Goal: Go to known website: Access a specific website the user already knows

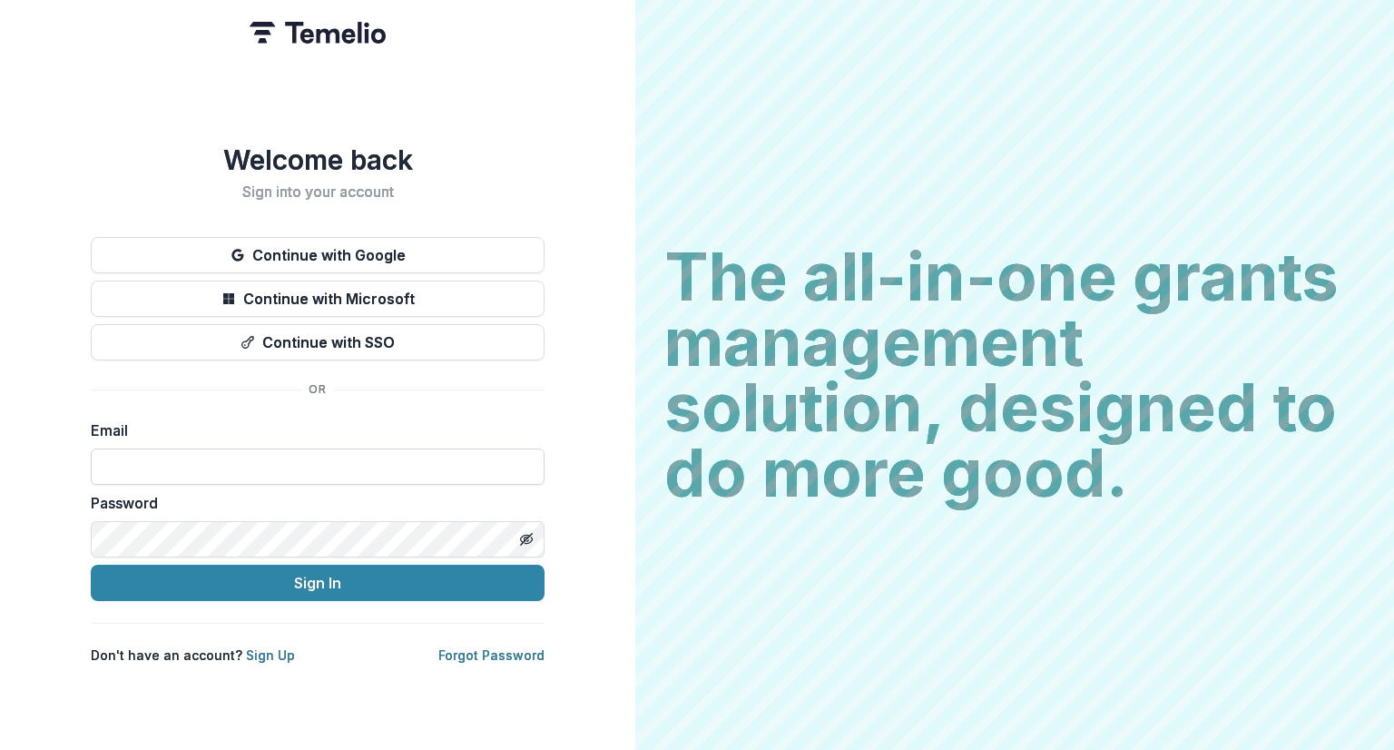
click at [286, 462] on input at bounding box center [318, 466] width 454 height 36
type input "**********"
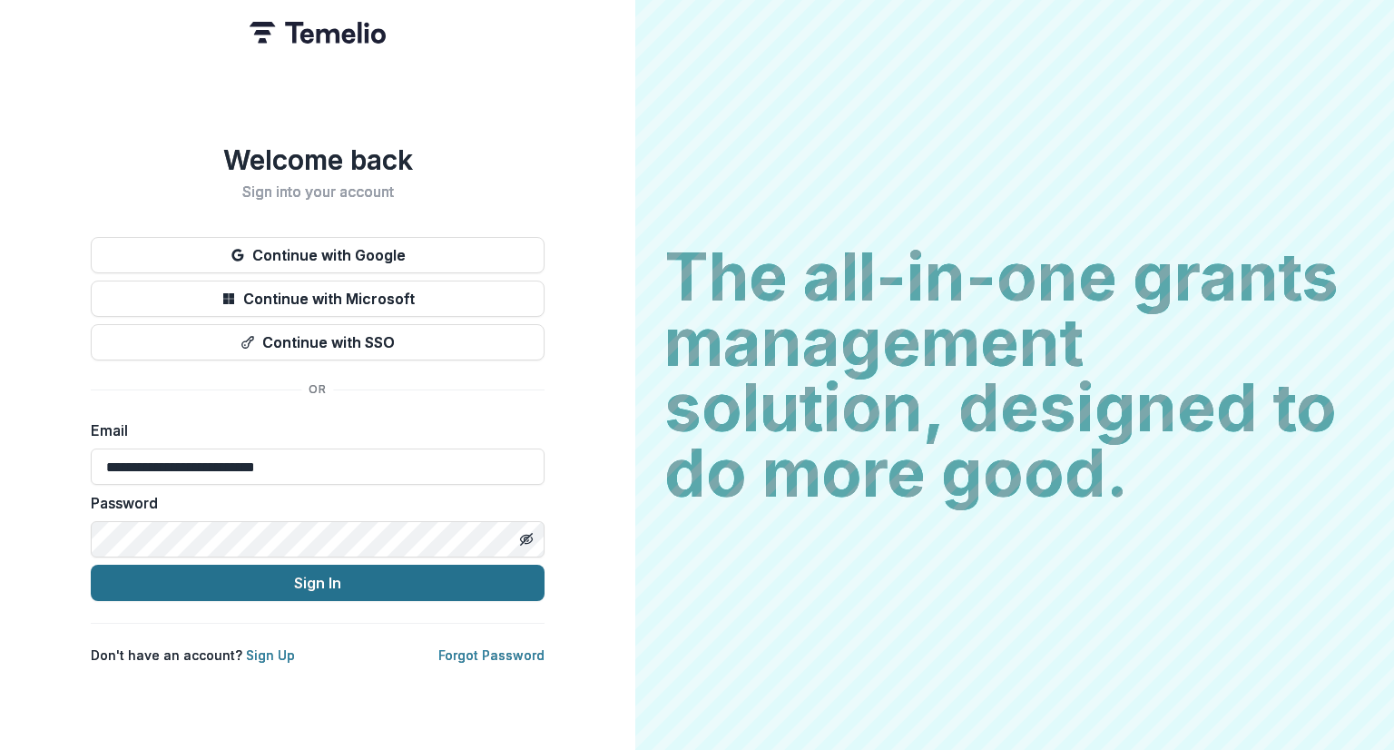
click at [319, 580] on button "Sign In" at bounding box center [318, 582] width 454 height 36
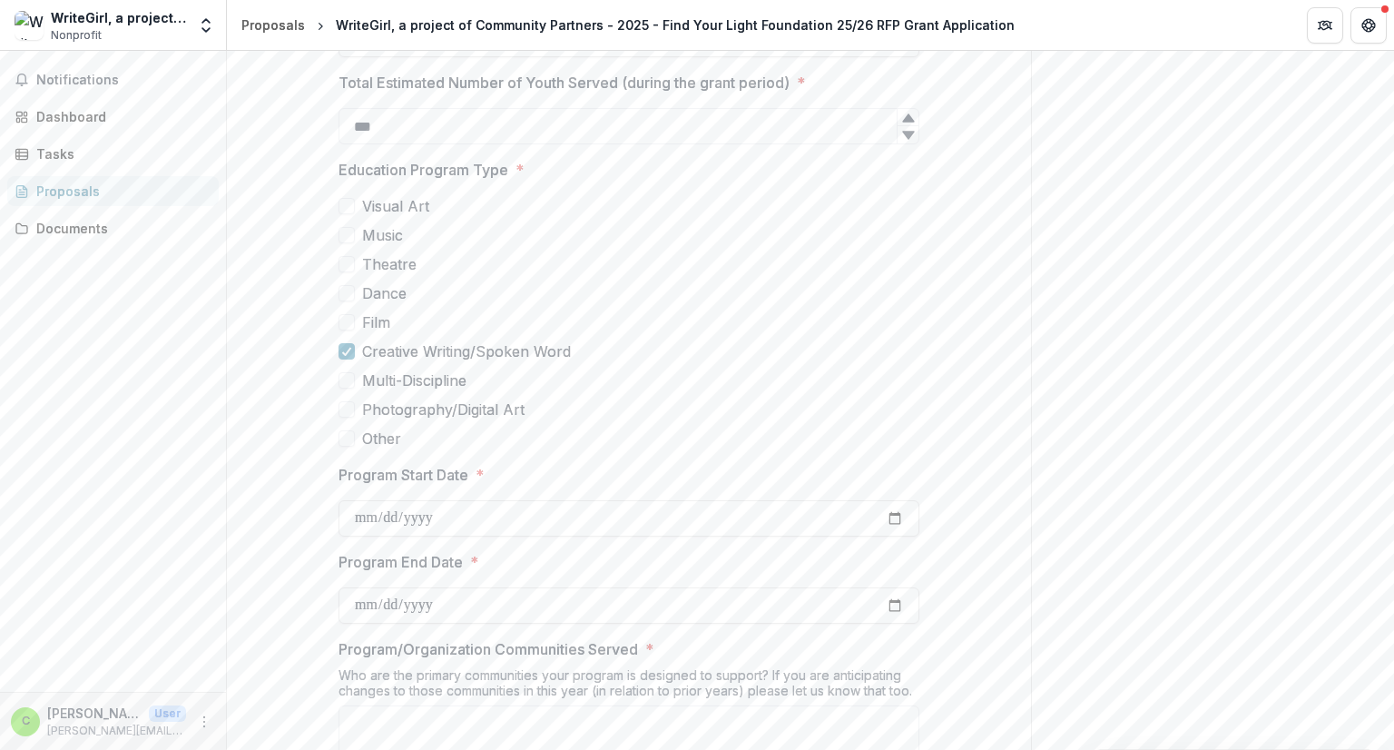
scroll to position [272, 0]
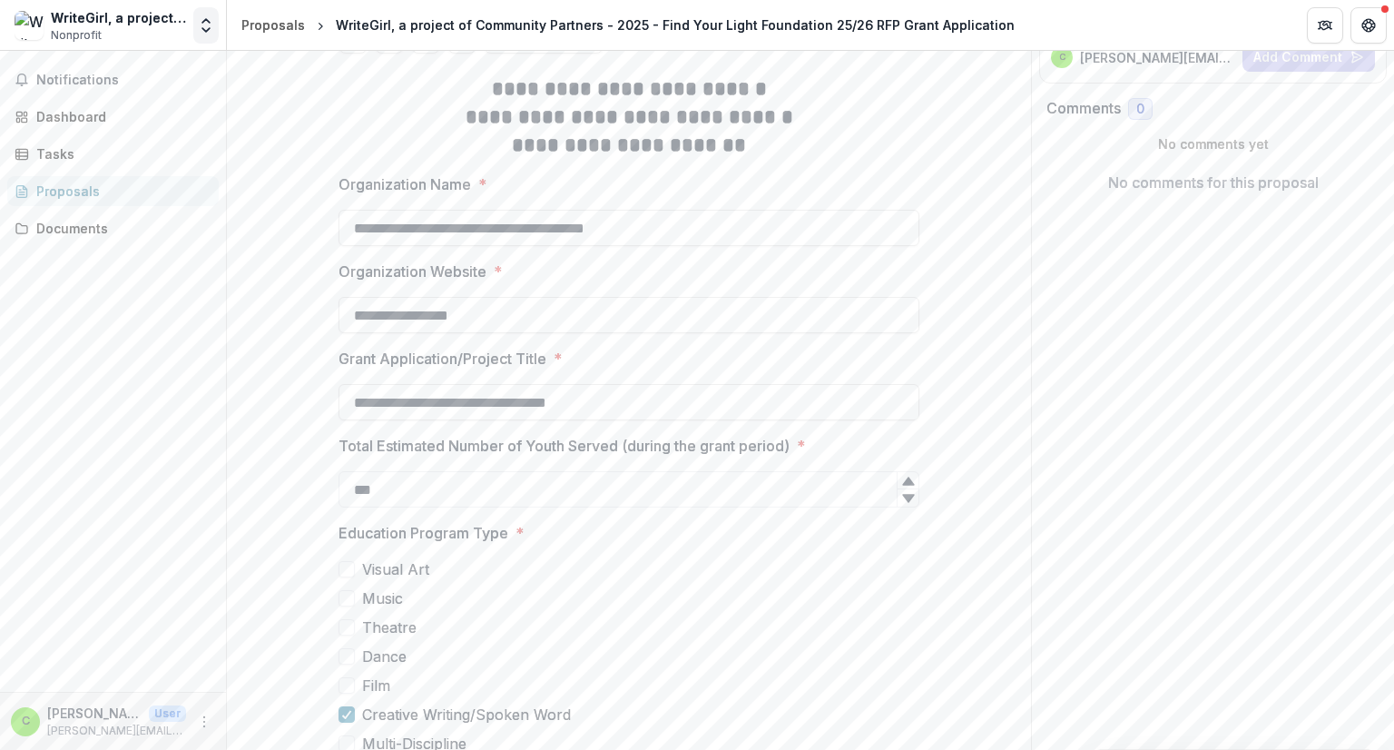
click at [207, 34] on icon "Open entity switcher" at bounding box center [206, 25] width 18 height 18
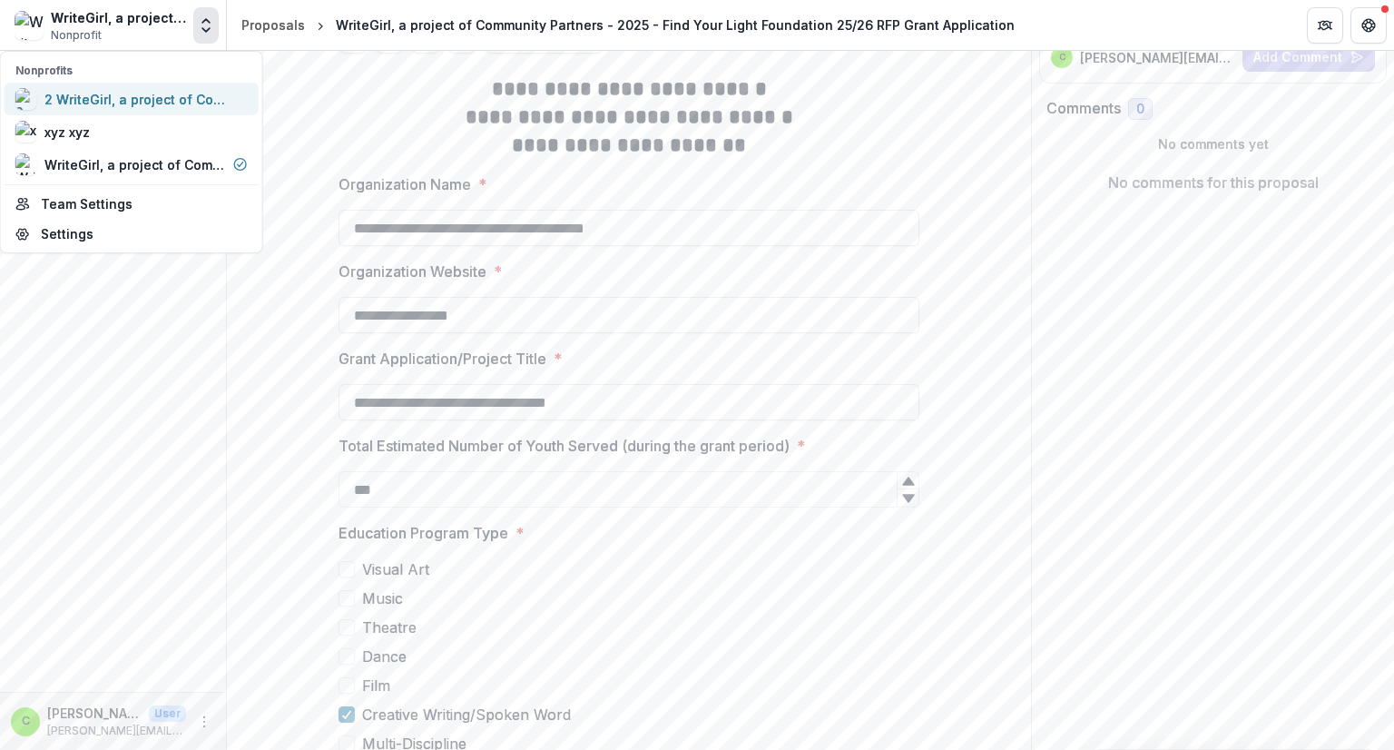
click at [132, 93] on div "2 WriteGirl, a project of Community Partners" at bounding box center [134, 99] width 181 height 19
